Goal: Browse casually

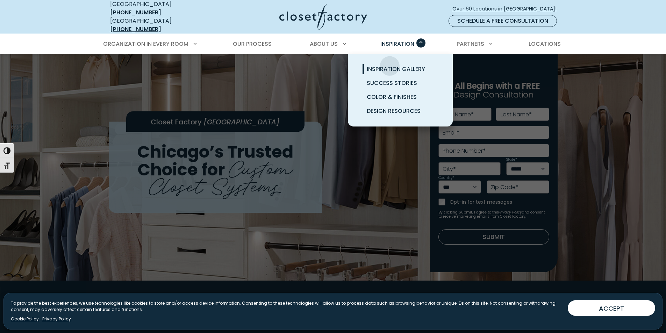
click at [389, 65] on span "Inspiration Gallery" at bounding box center [396, 69] width 58 height 8
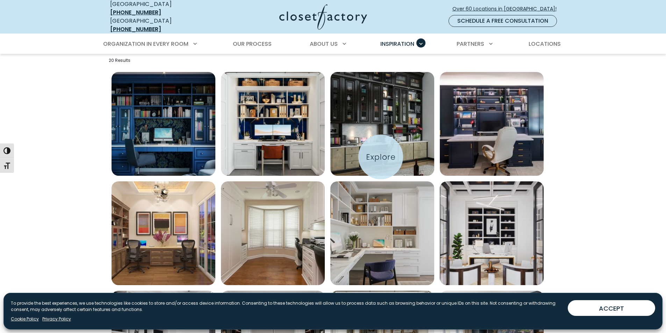
scroll to position [280, 0]
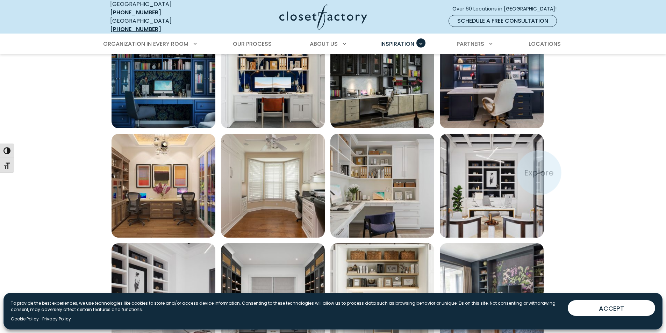
click at [511, 167] on img "Open inspiration gallery to preview enlarged image" at bounding box center [492, 186] width 104 height 104
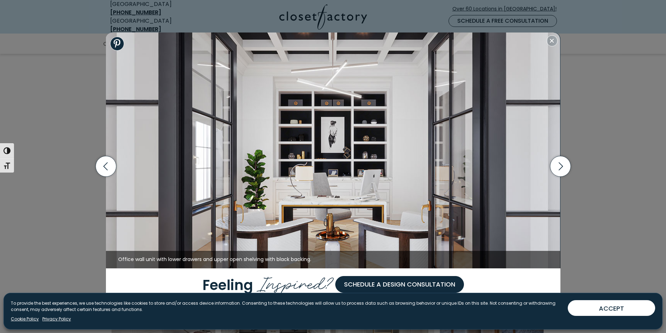
click at [343, 197] on img at bounding box center [333, 151] width 454 height 236
click at [560, 168] on icon "button" at bounding box center [560, 167] width 4 height 8
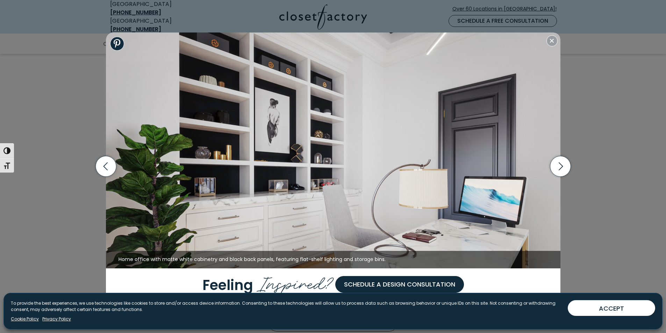
scroll to position [630, 0]
